Goal: Navigation & Orientation: Find specific page/section

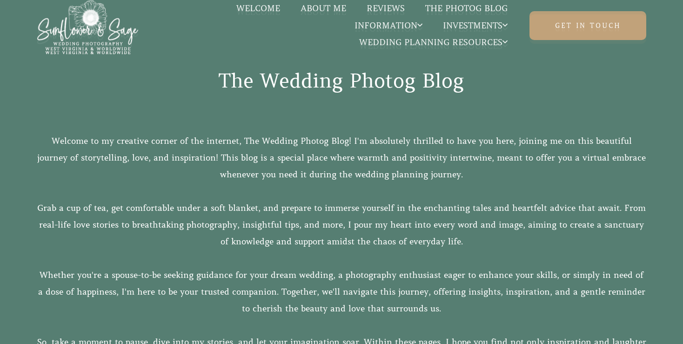
scroll to position [358, 0]
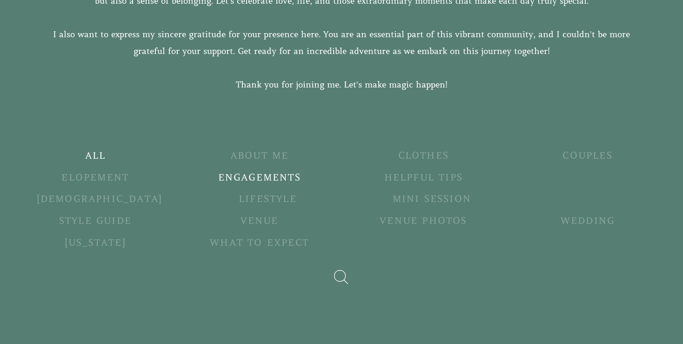
click at [237, 177] on h5 "Engagements" at bounding box center [260, 178] width 118 height 13
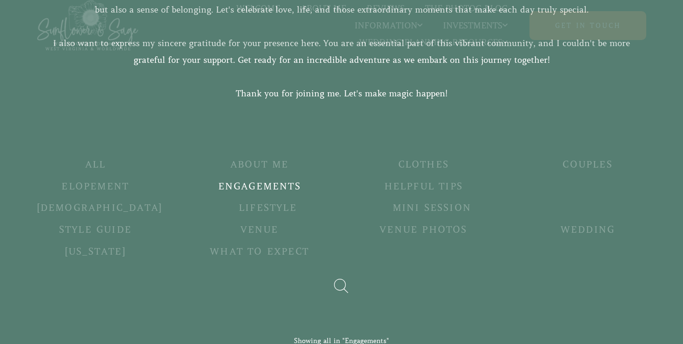
scroll to position [348, 0]
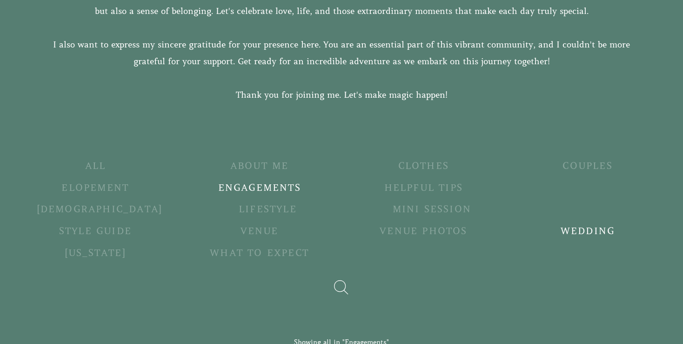
click at [529, 230] on h5 "Wedding" at bounding box center [588, 231] width 118 height 13
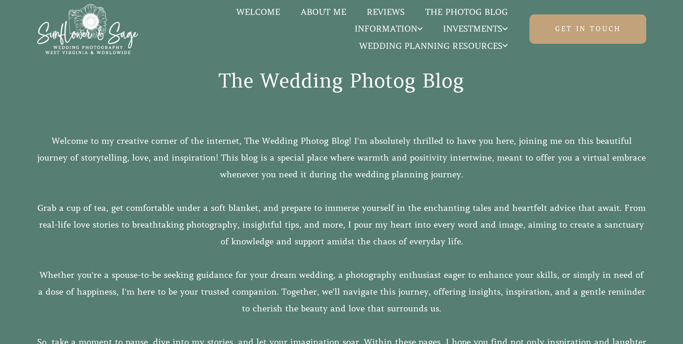
click at [457, 12] on link "The Photog Blog" at bounding box center [466, 12] width 103 height 12
click at [251, 14] on link "Welcome" at bounding box center [258, 12] width 64 height 12
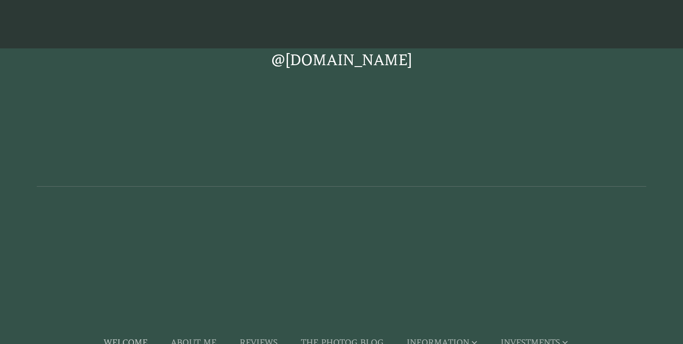
scroll to position [3168, 0]
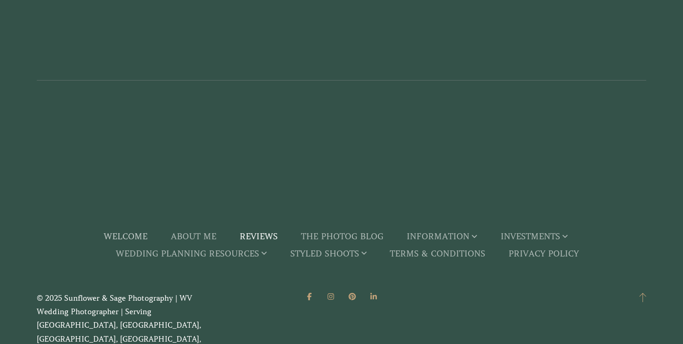
click at [260, 246] on link "Reviews" at bounding box center [259, 237] width 38 height 17
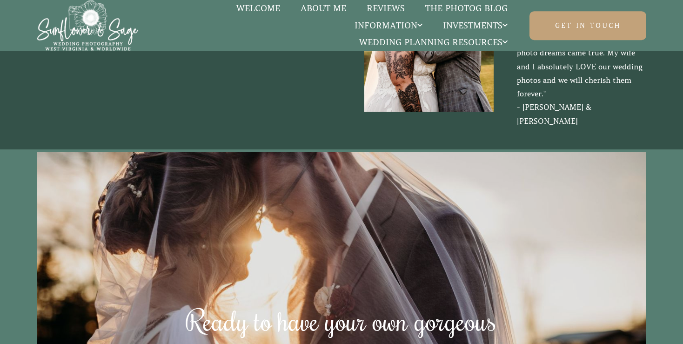
scroll to position [3735, 0]
